Goal: Find specific page/section: Find specific page/section

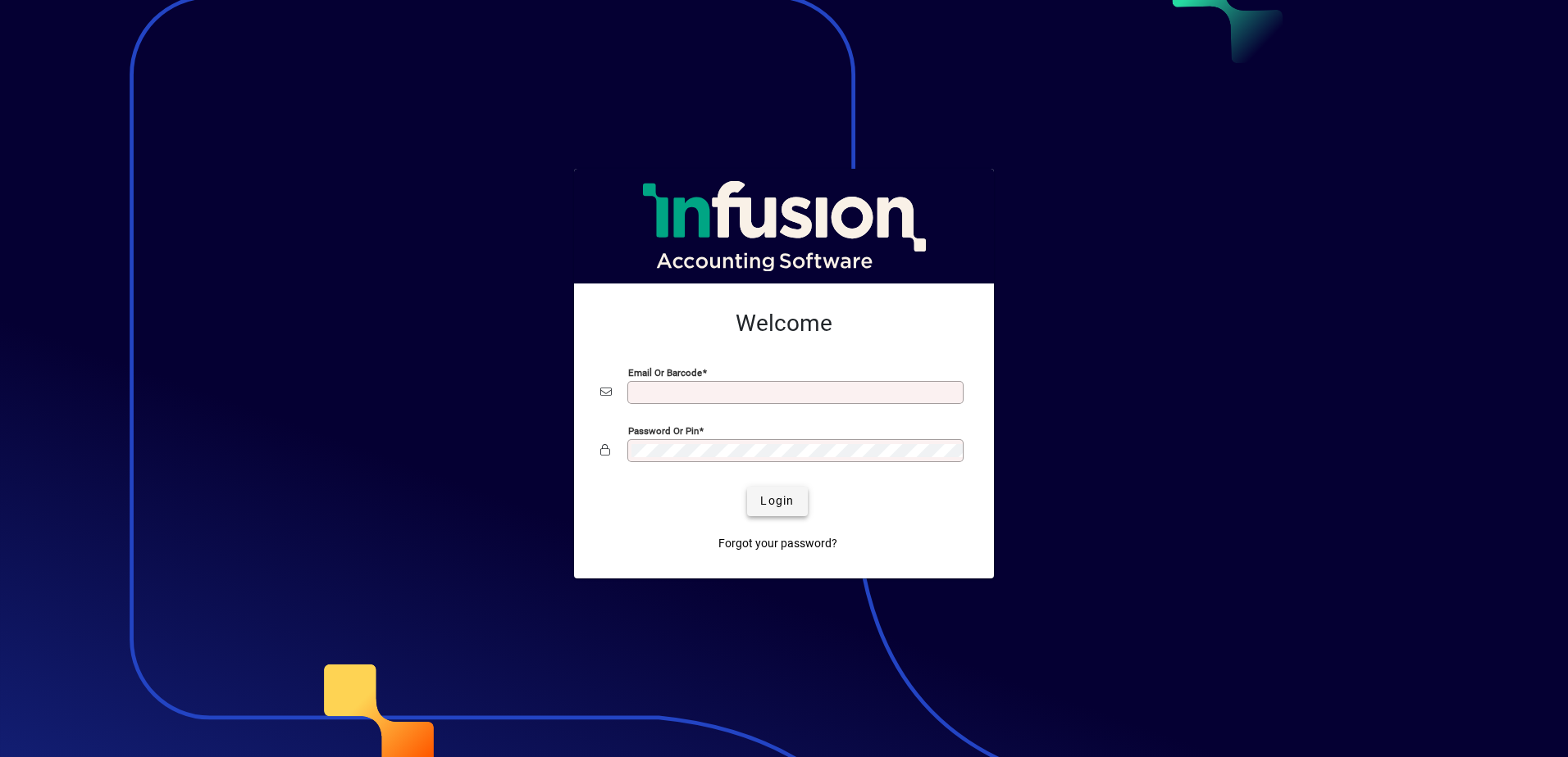
type input "**********"
click at [779, 507] on span "Login" at bounding box center [777, 501] width 34 height 17
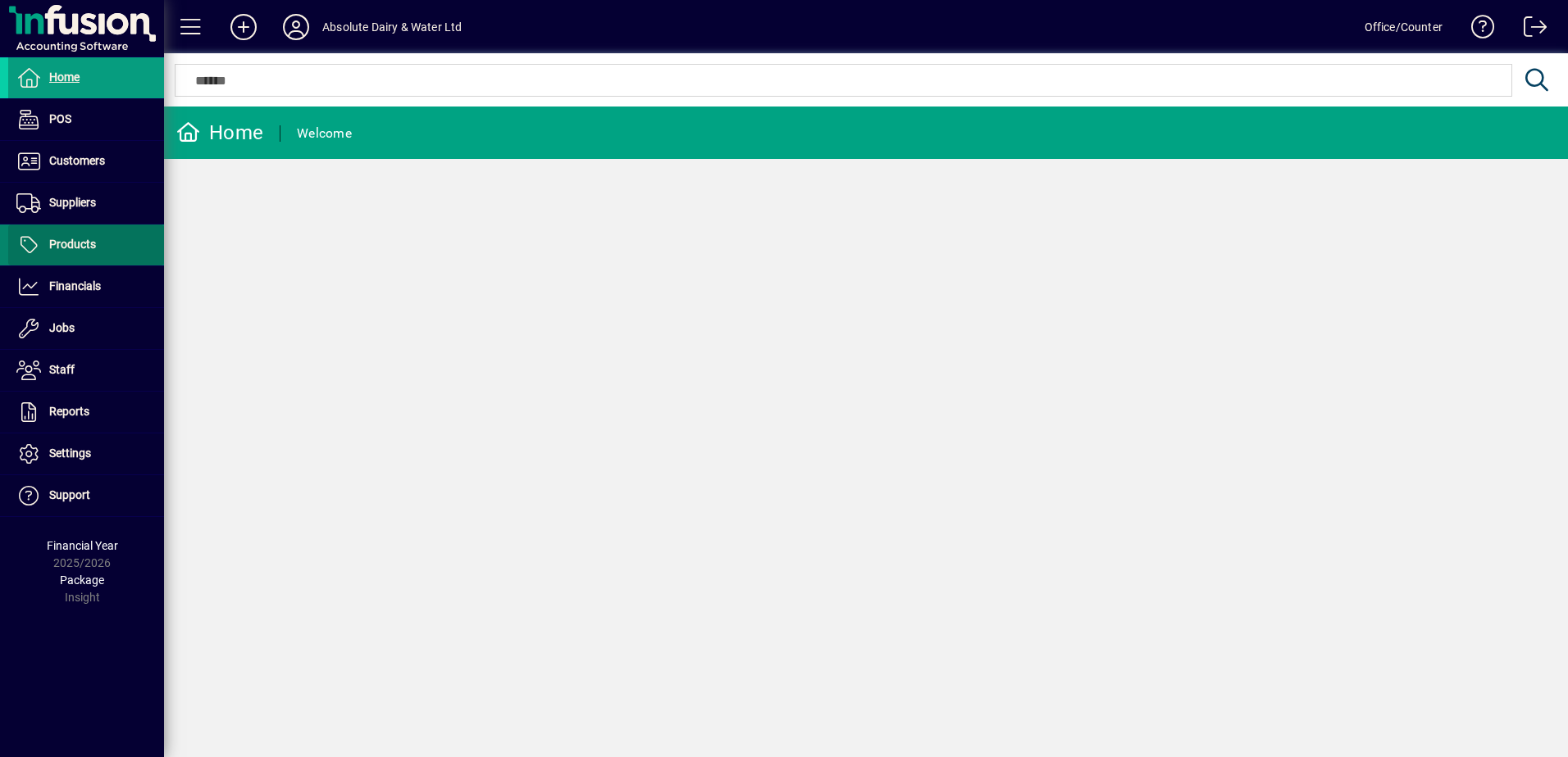
click at [74, 259] on span at bounding box center [86, 245] width 156 height 40
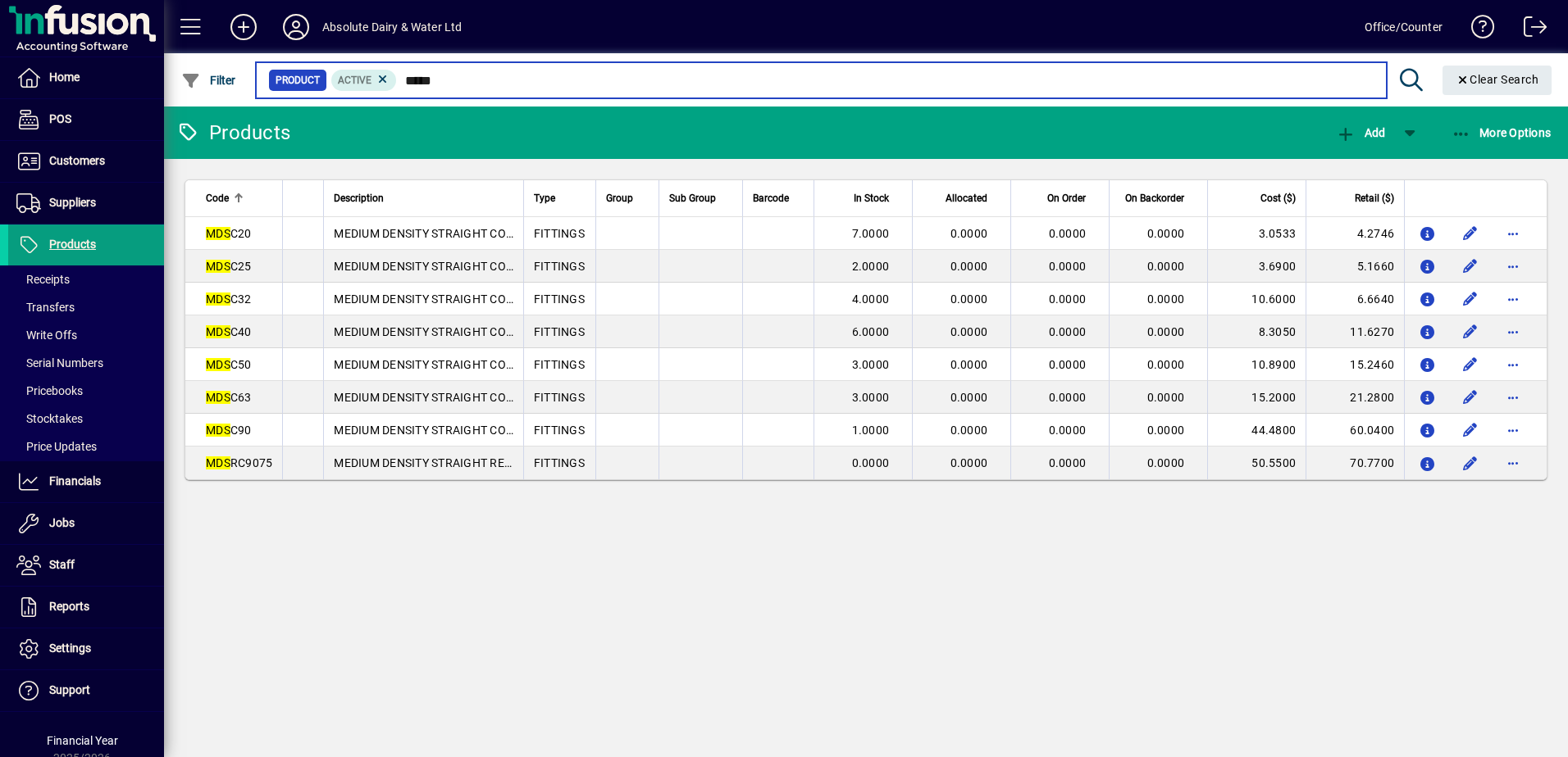
type input "******"
